Goal: Task Accomplishment & Management: Manage account settings

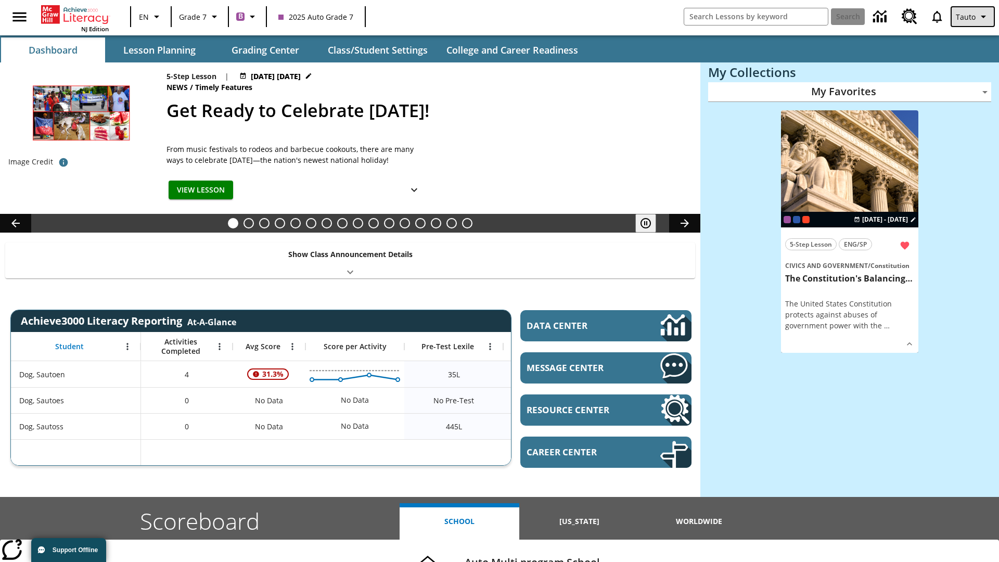
click at [974, 17] on span "Tauto" at bounding box center [966, 16] width 20 height 11
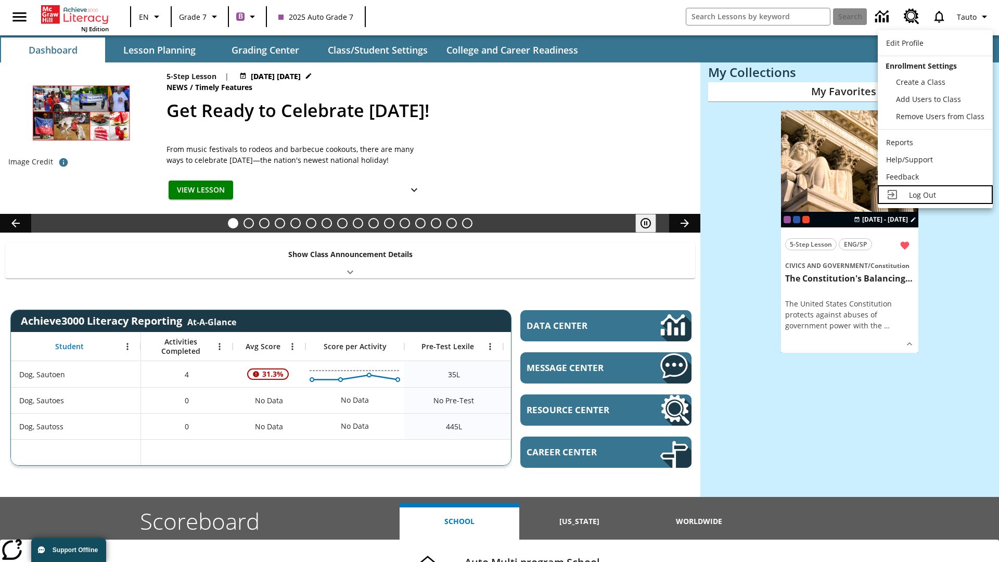
click at [934, 195] on span "Log Out" at bounding box center [922, 195] width 27 height 10
